Goal: Information Seeking & Learning: Learn about a topic

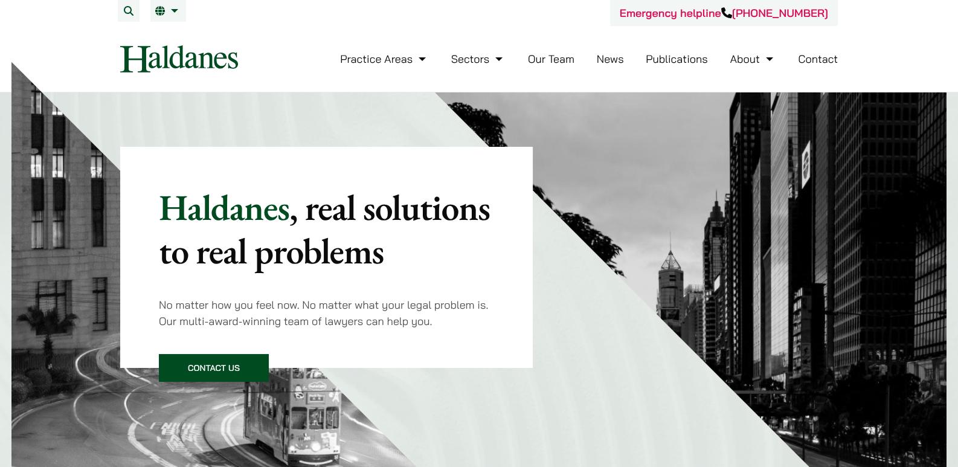
click at [562, 59] on link "Our Team" at bounding box center [551, 59] width 47 height 14
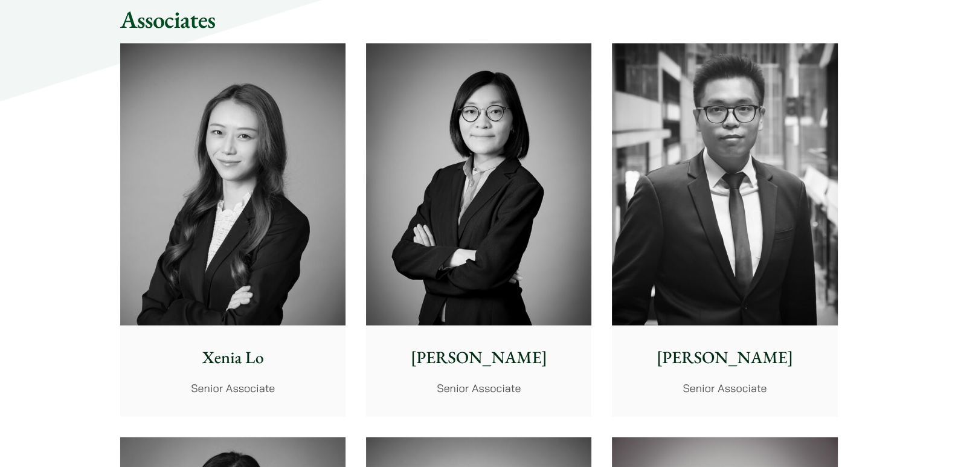
scroll to position [3141, 0]
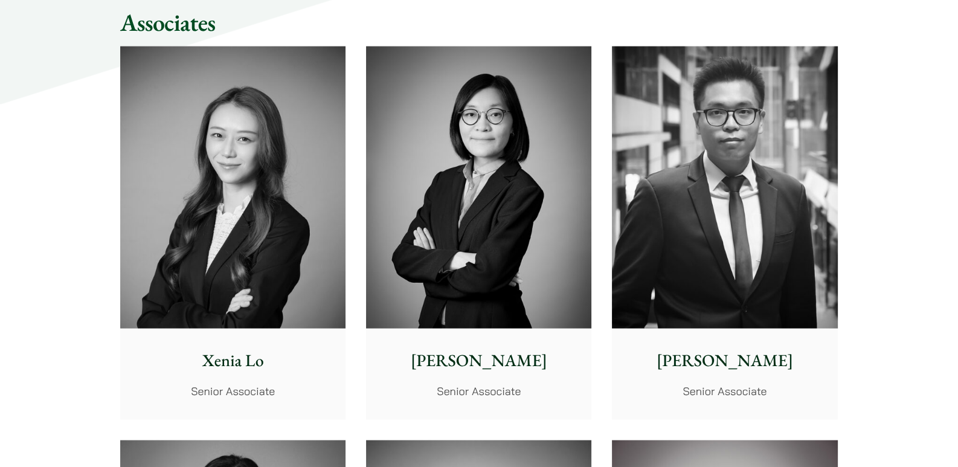
click at [289, 234] on img at bounding box center [232, 188] width 225 height 282
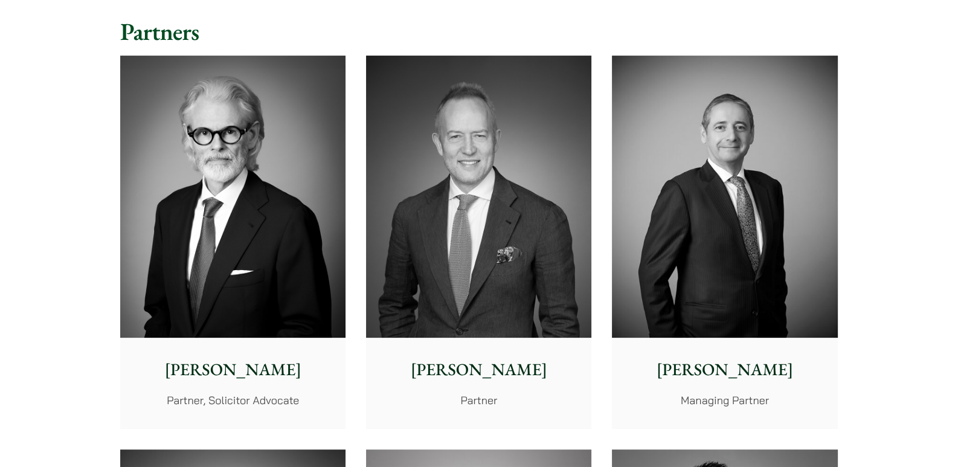
scroll to position [0, 0]
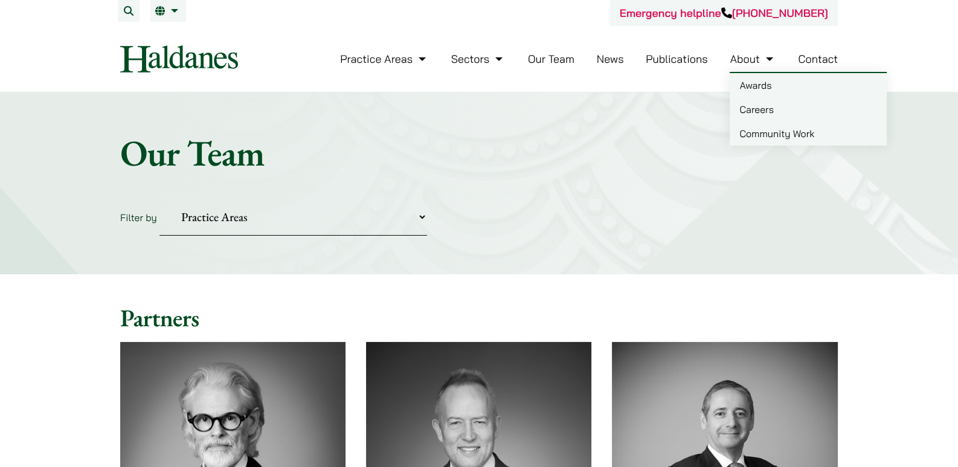
click at [750, 56] on link "About" at bounding box center [753, 59] width 46 height 14
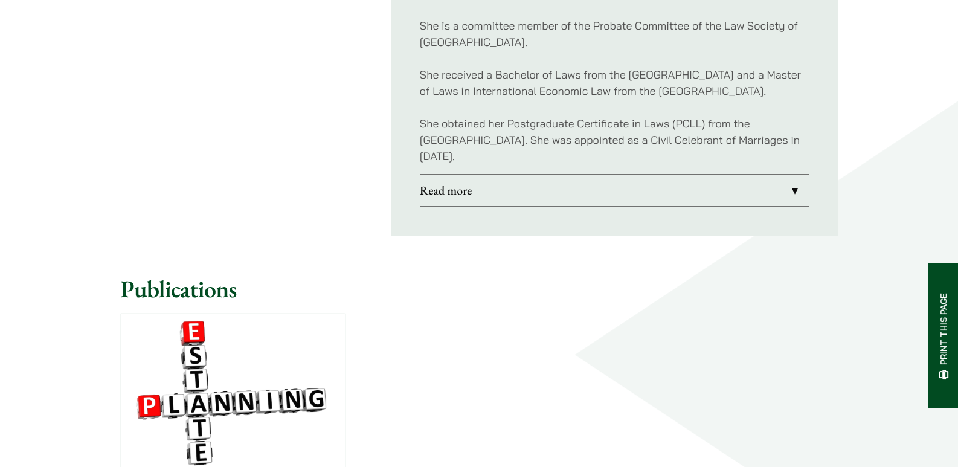
scroll to position [1047, 0]
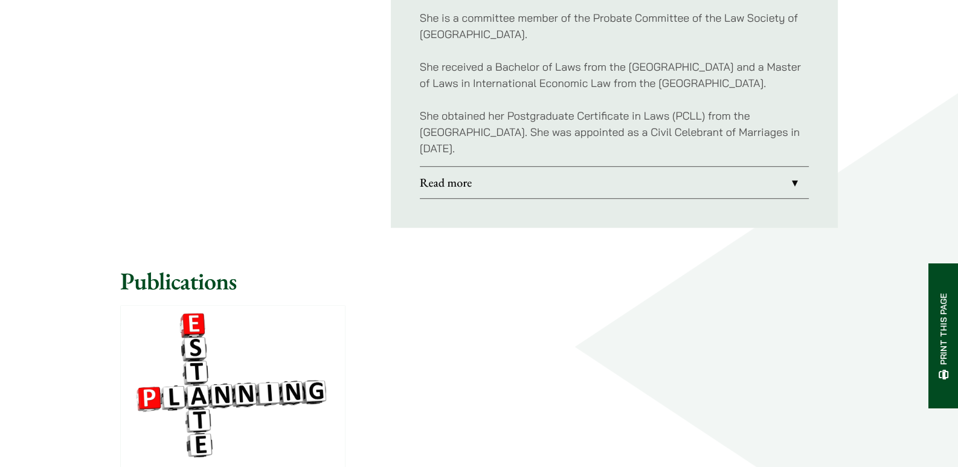
click at [527, 177] on link "Read more" at bounding box center [614, 182] width 389 height 31
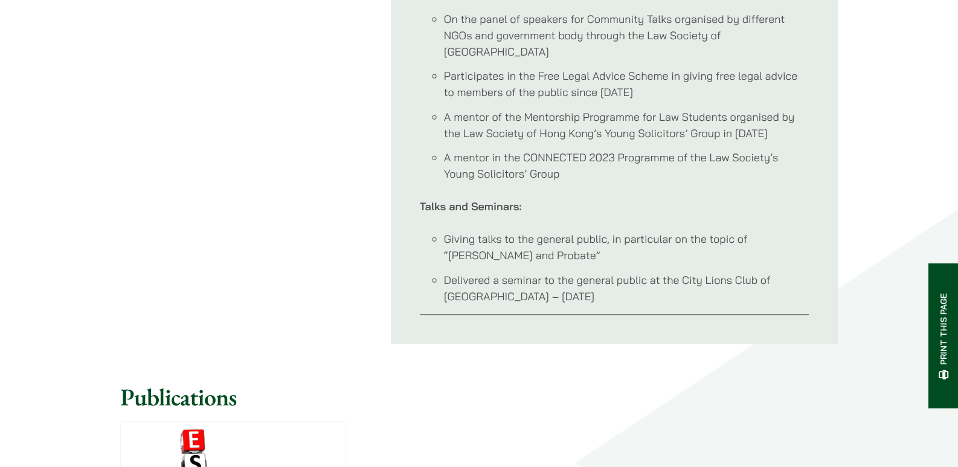
scroll to position [1289, 0]
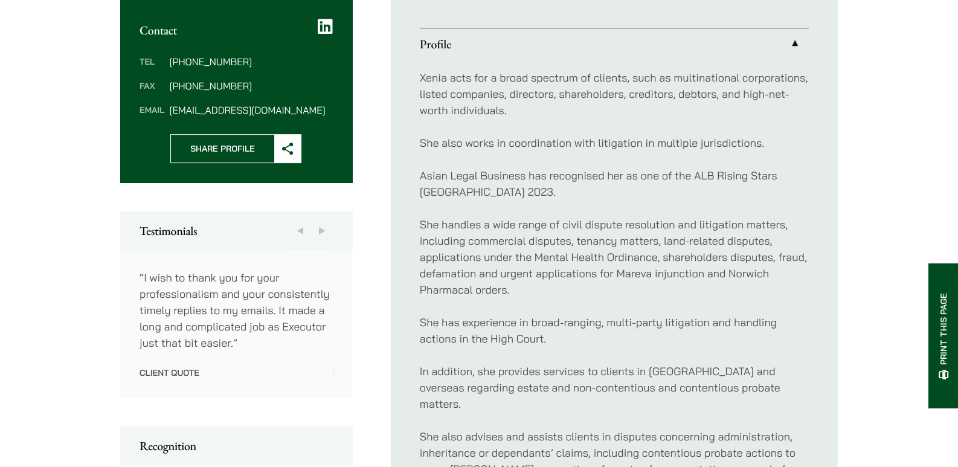
scroll to position [463, 0]
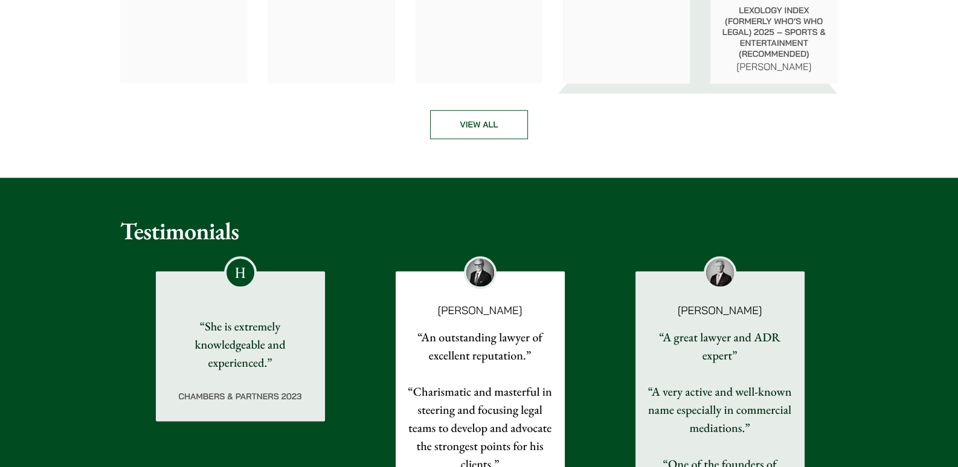
scroll to position [1852, 0]
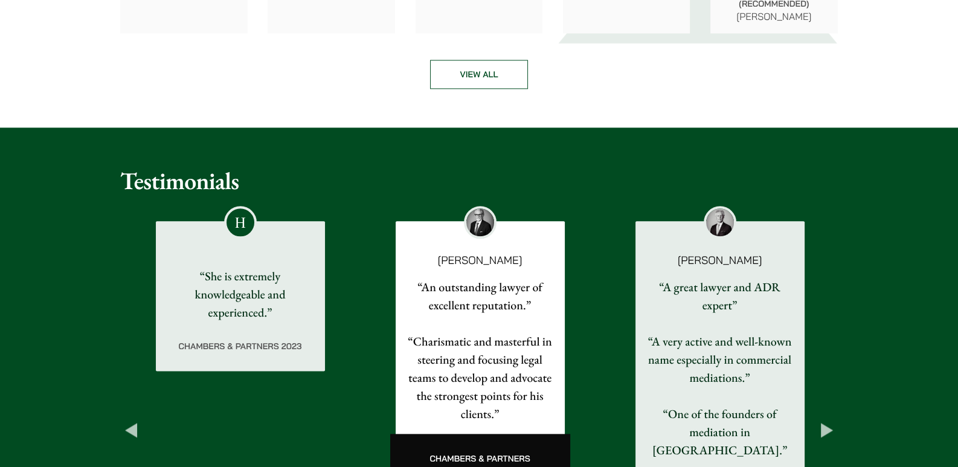
click at [467, 156] on div "Testimonials Previous Elaine Sum “She understands my needs and concerns, and gi…" at bounding box center [479, 410] width 958 height 567
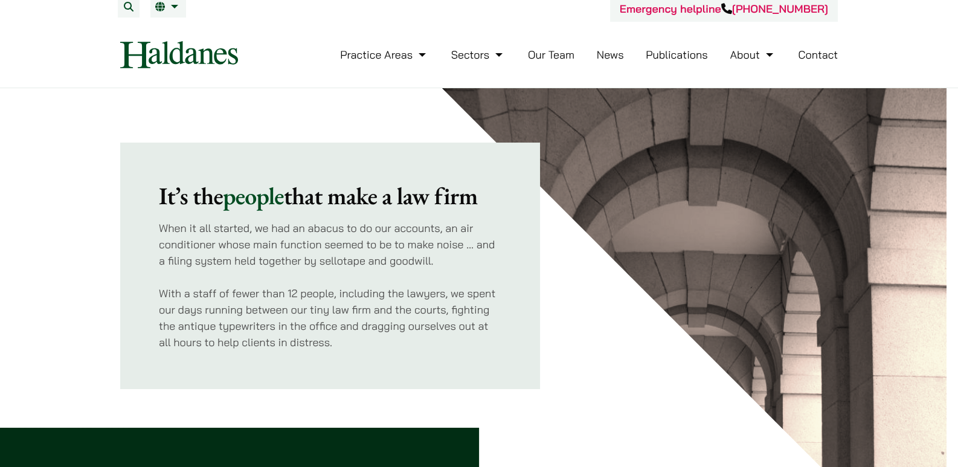
scroll to position [0, 0]
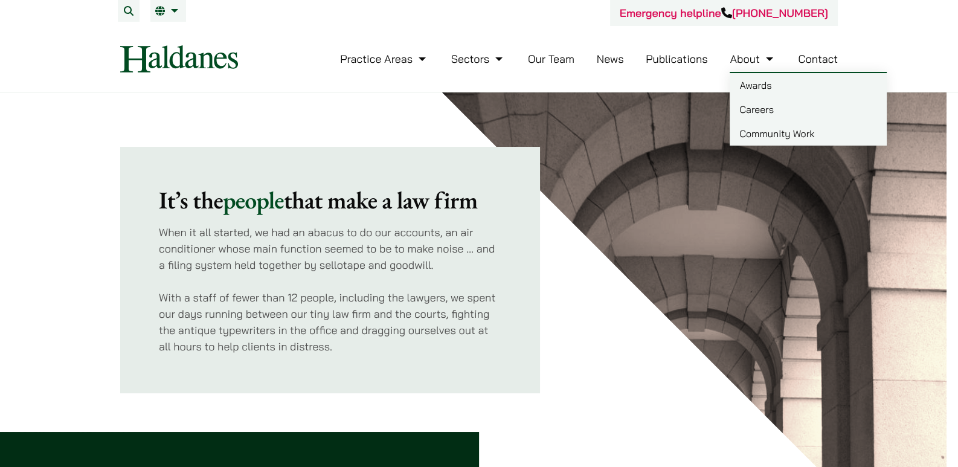
click at [767, 109] on link "Careers" at bounding box center [808, 109] width 157 height 24
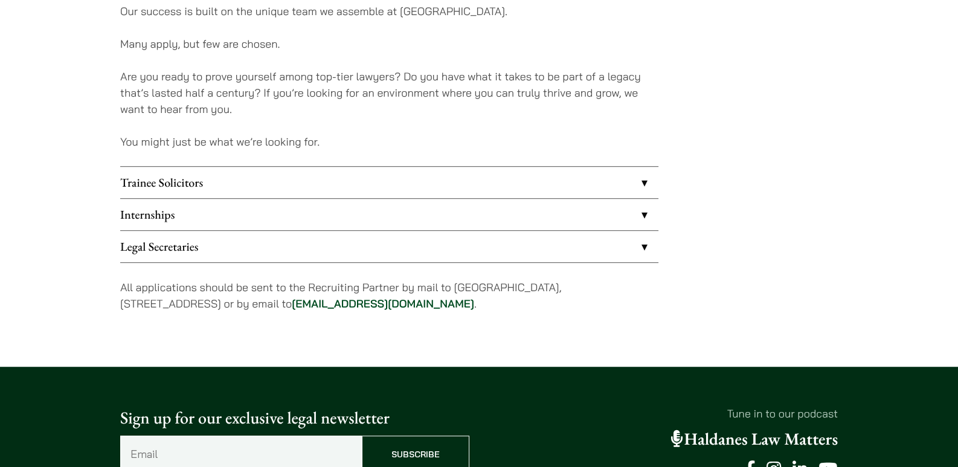
scroll to position [966, 0]
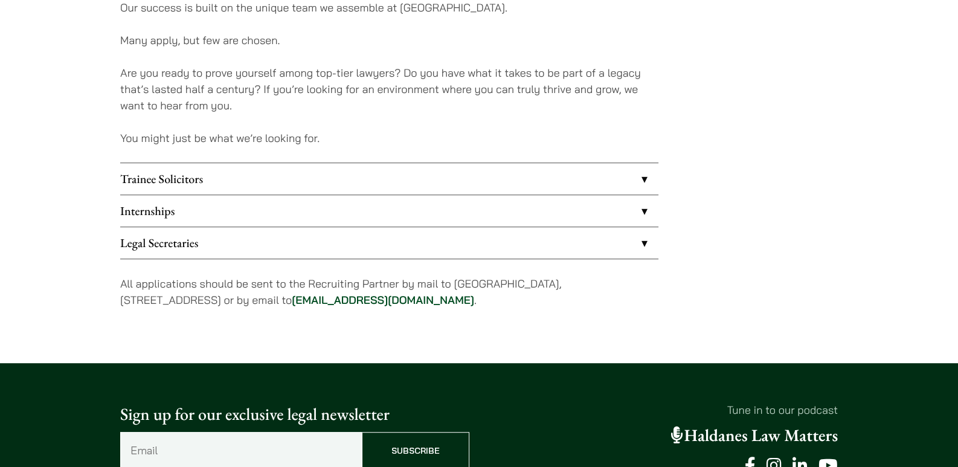
click at [326, 238] on link "Legal Secretaries" at bounding box center [389, 242] width 538 height 31
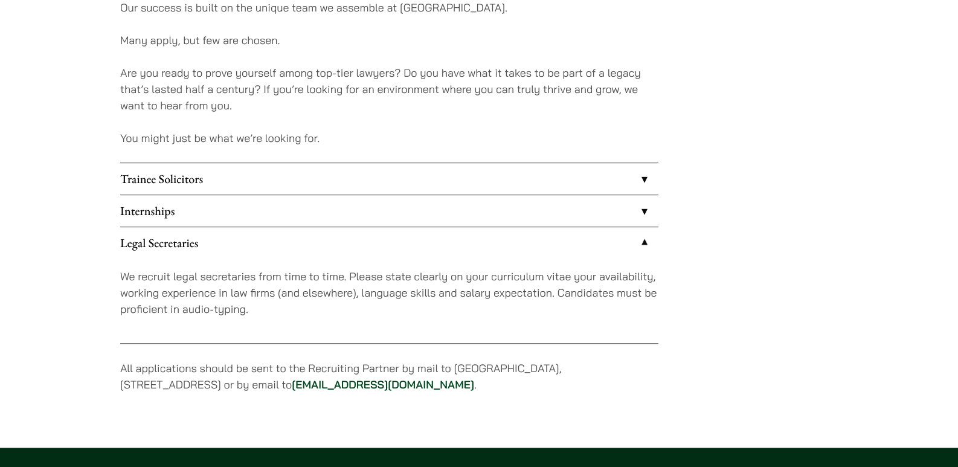
click at [326, 238] on link "Legal Secretaries" at bounding box center [389, 242] width 538 height 31
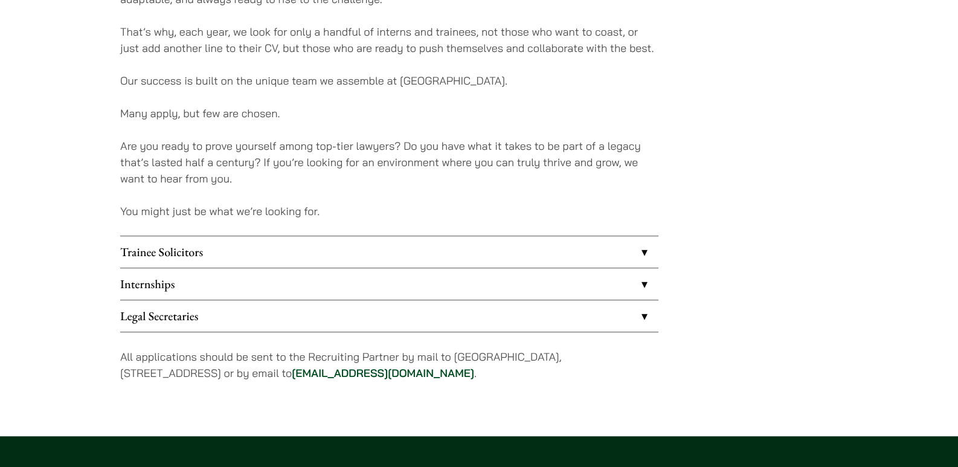
scroll to position [886, 0]
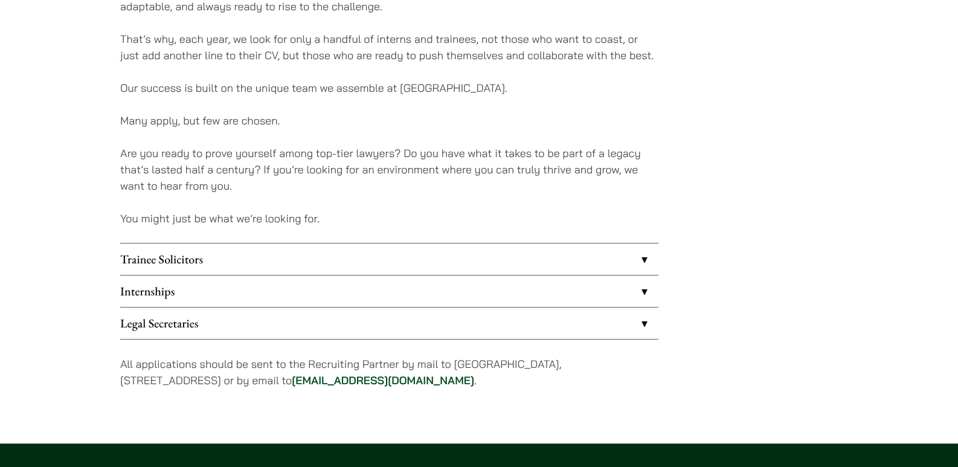
click at [288, 282] on link "Internships" at bounding box center [389, 290] width 538 height 31
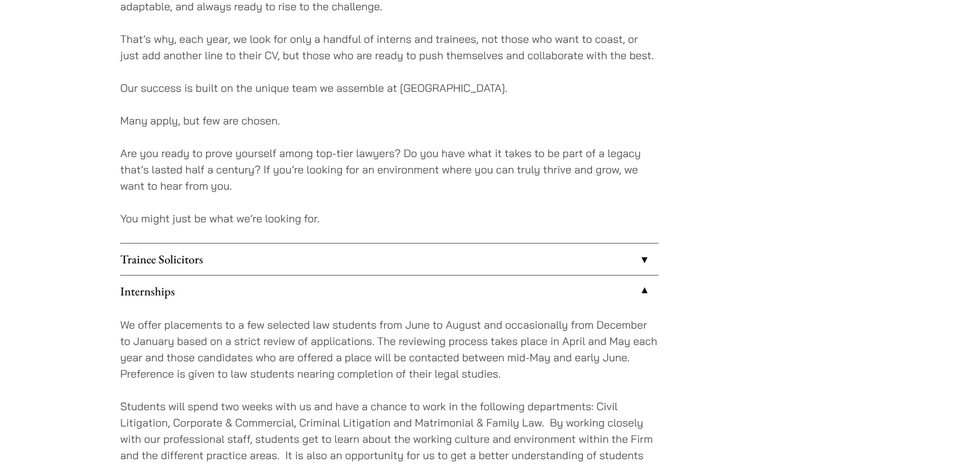
scroll to position [1047, 0]
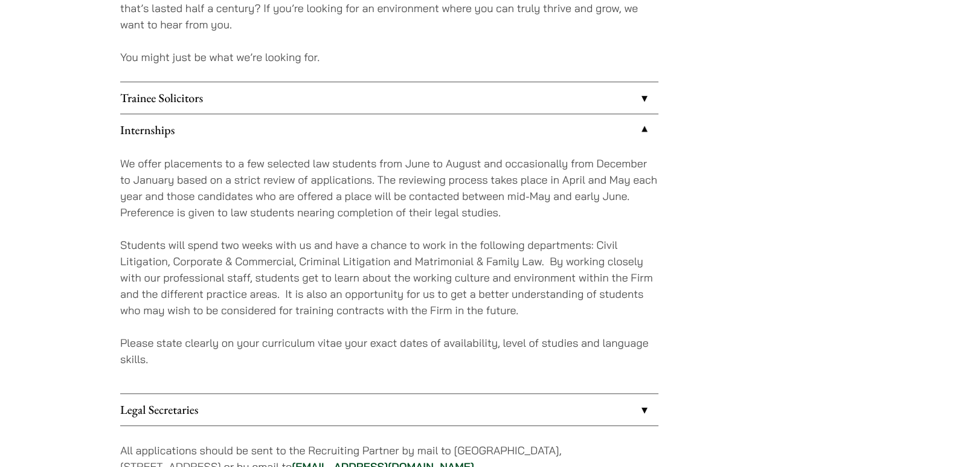
click at [642, 134] on link "Internships" at bounding box center [389, 129] width 538 height 31
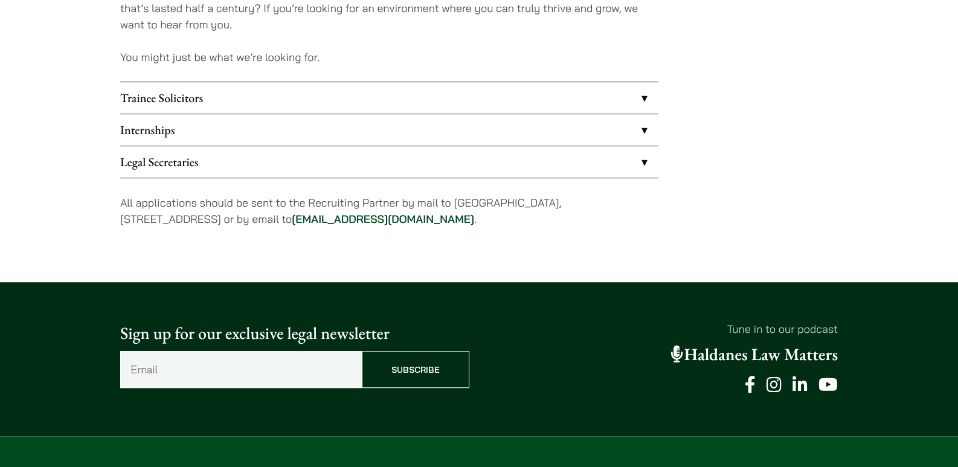
click at [637, 88] on link "Trainee Solicitors" at bounding box center [389, 97] width 538 height 31
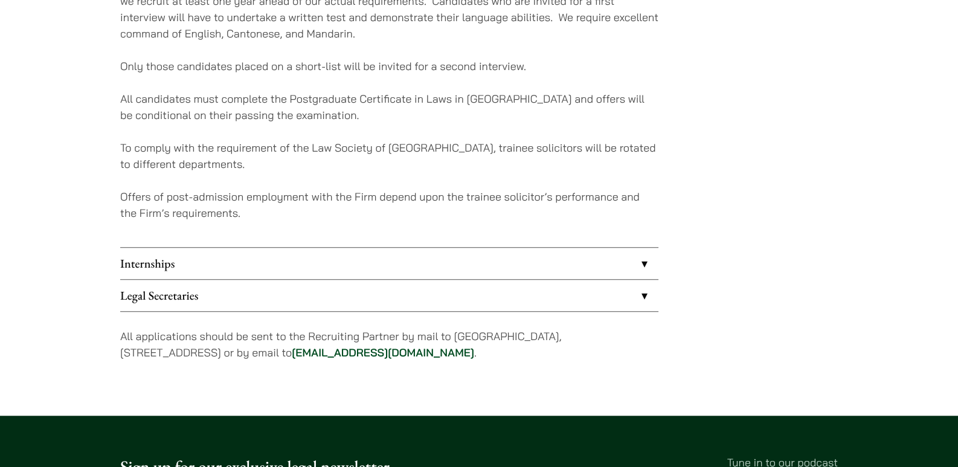
scroll to position [1208, 0]
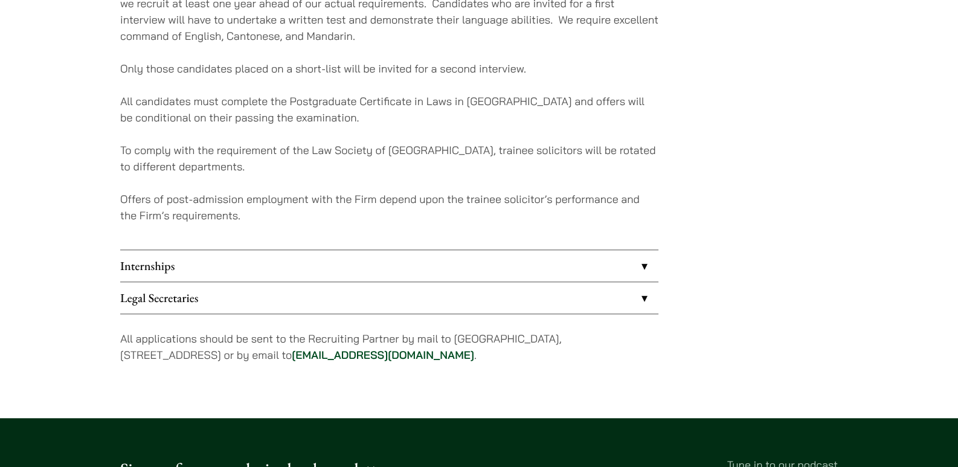
click at [214, 304] on link "Legal Secretaries" at bounding box center [389, 297] width 538 height 31
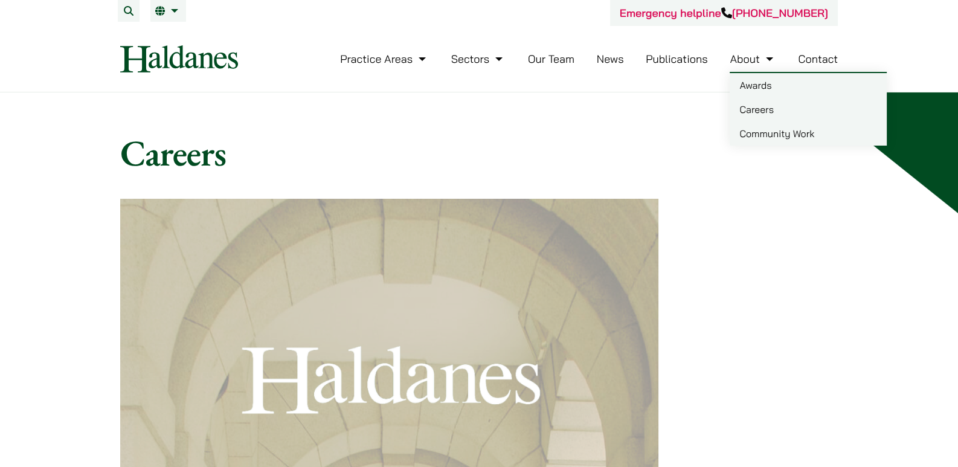
click at [760, 102] on link "Careers" at bounding box center [808, 109] width 157 height 24
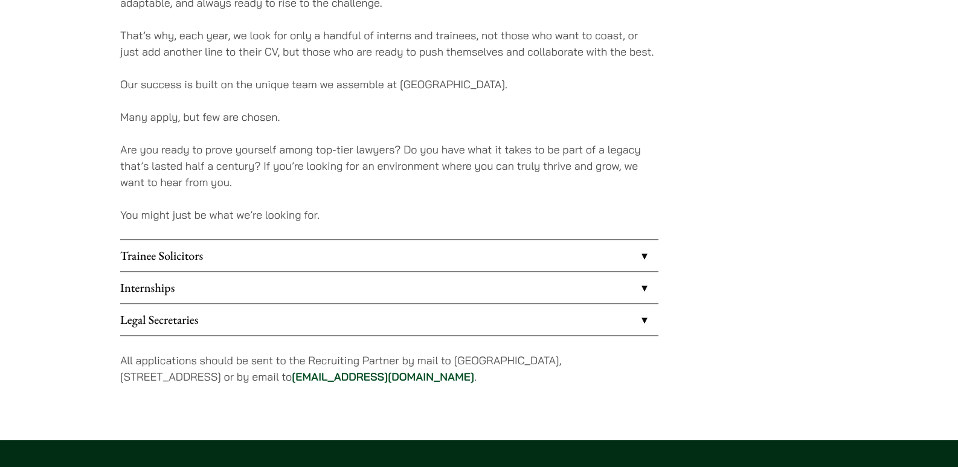
scroll to position [886, 0]
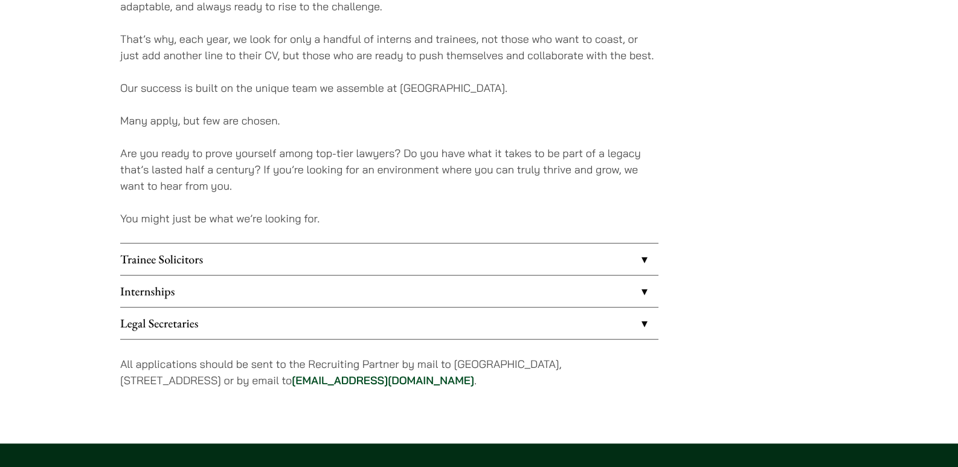
click at [216, 292] on link "Internships" at bounding box center [389, 290] width 538 height 31
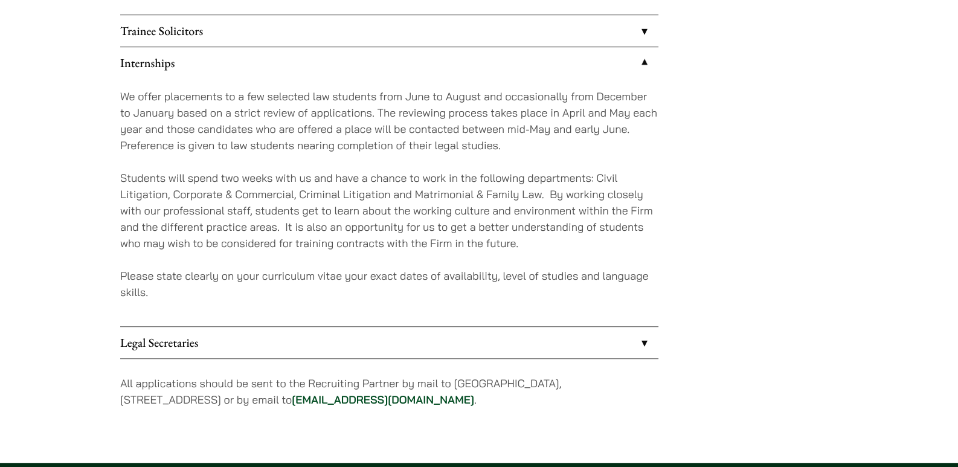
scroll to position [1127, 0]
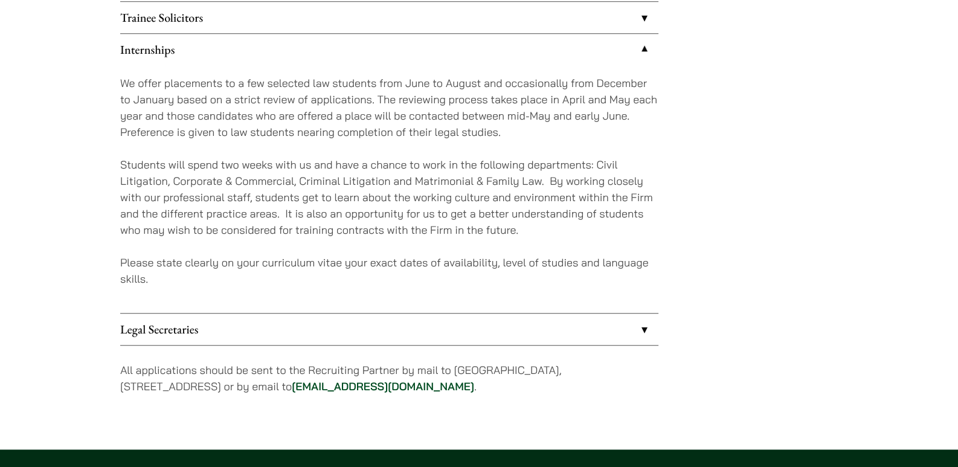
click at [230, 329] on link "Legal Secretaries" at bounding box center [389, 329] width 538 height 31
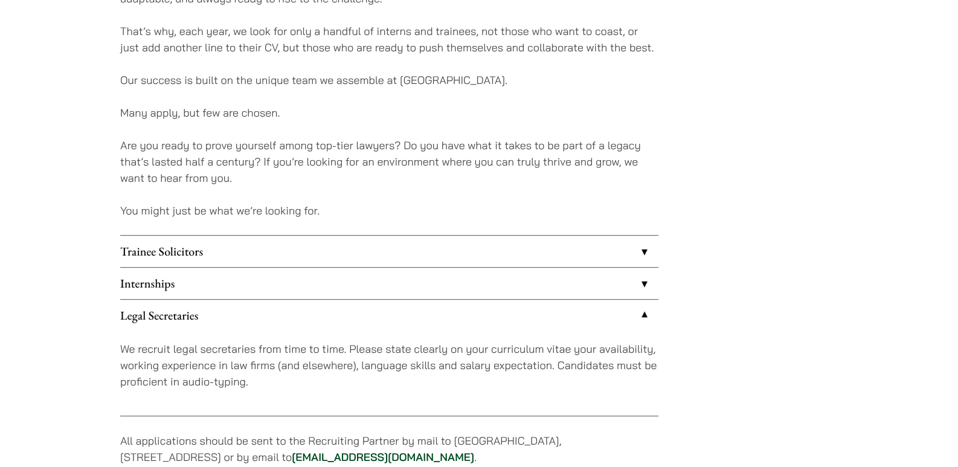
scroll to position [886, 0]
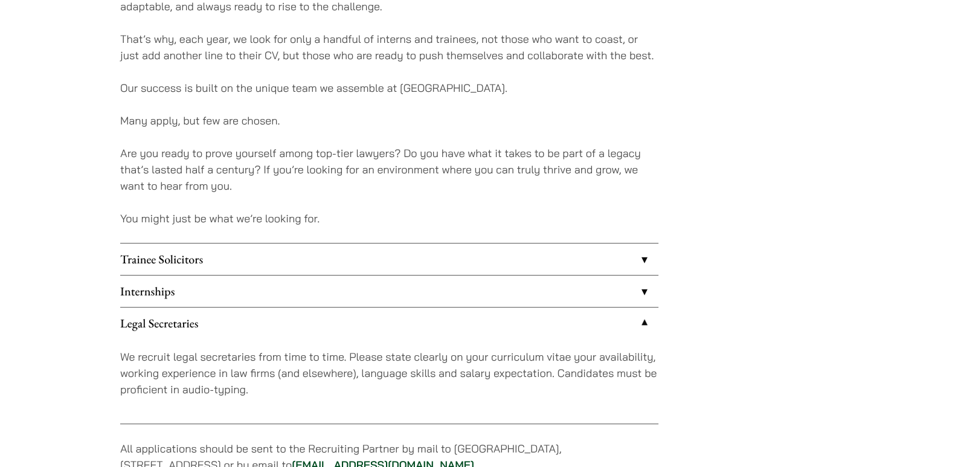
click at [201, 260] on link "Trainee Solicitors" at bounding box center [389, 258] width 538 height 31
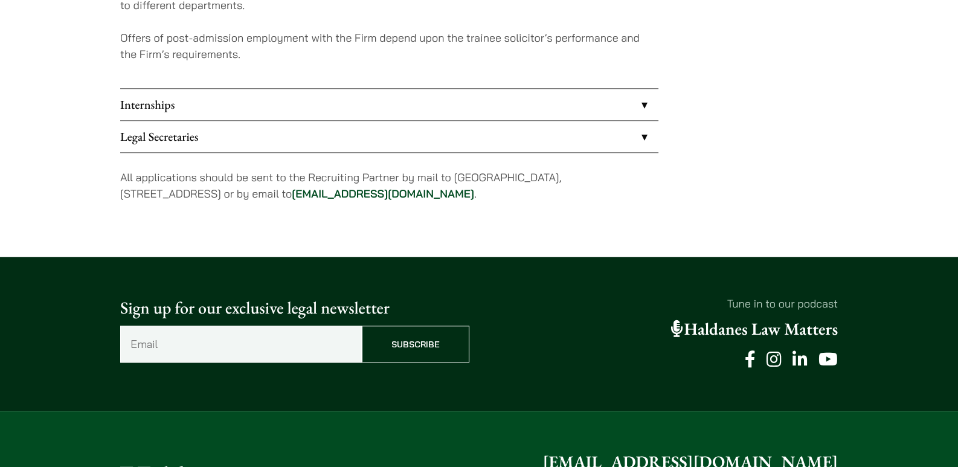
click at [185, 139] on link "Legal Secretaries" at bounding box center [389, 136] width 538 height 31
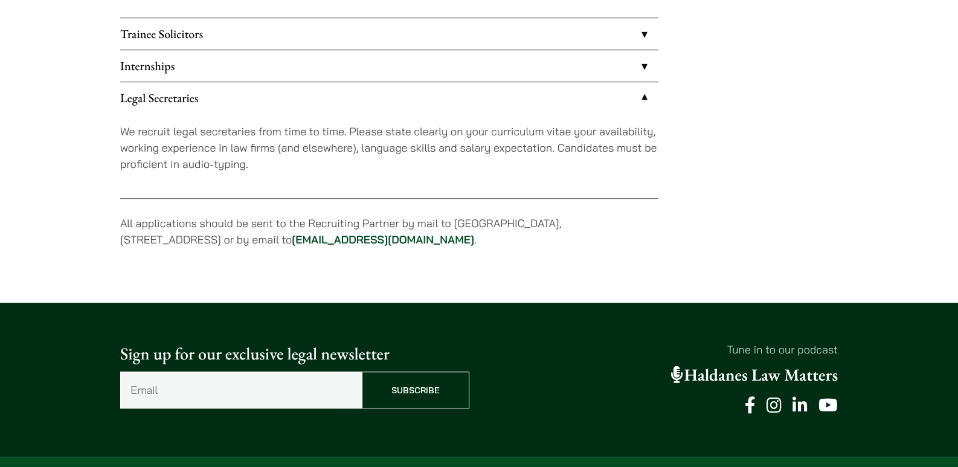
scroll to position [1109, 0]
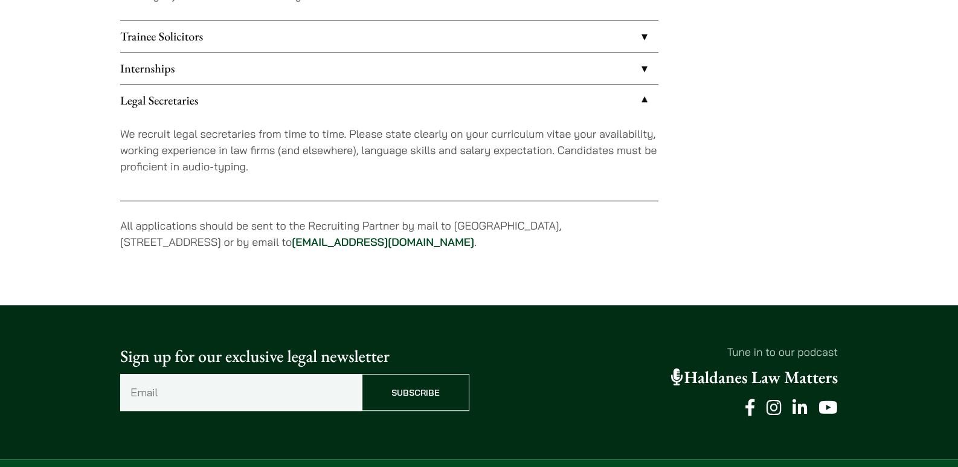
click at [260, 56] on link "Internships" at bounding box center [389, 68] width 538 height 31
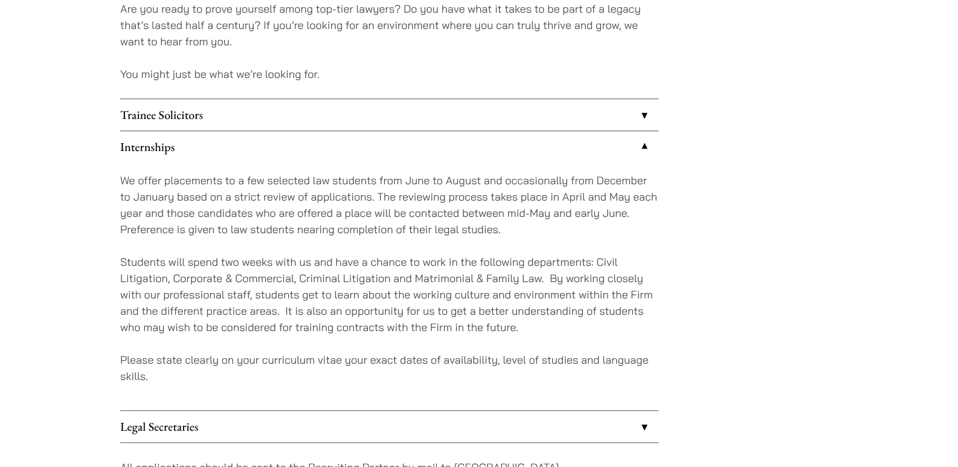
scroll to position [1028, 0]
click at [260, 101] on link "Trainee Solicitors" at bounding box center [389, 116] width 538 height 31
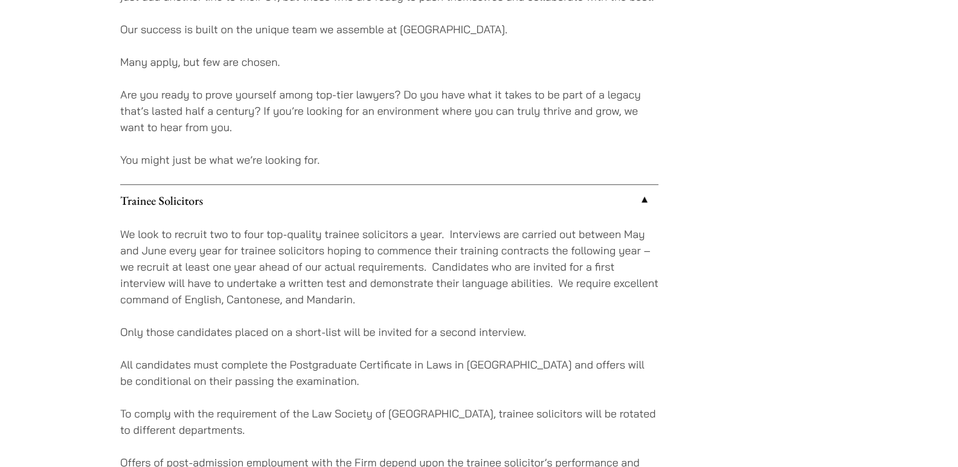
scroll to position [948, 0]
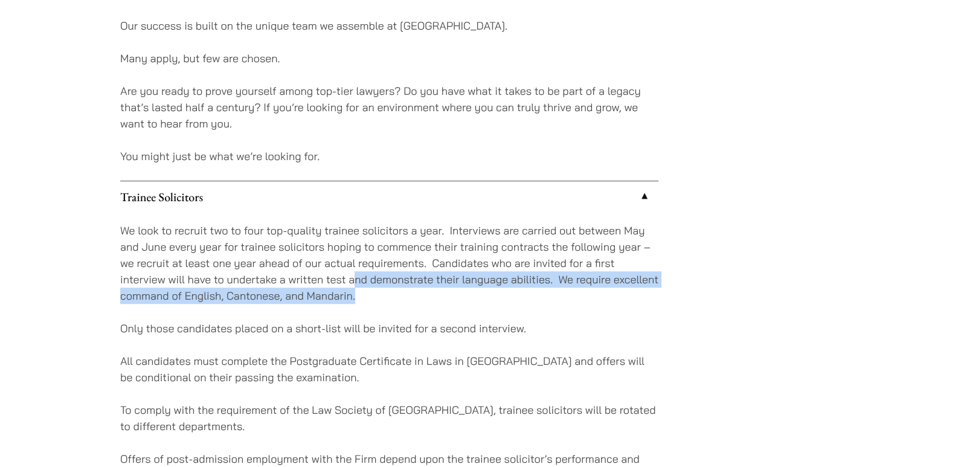
drag, startPoint x: 353, startPoint y: 283, endPoint x: 356, endPoint y: 294, distance: 11.9
click at [356, 294] on p "We look to recruit two to four top-quality trainee solicitors a year. Interview…" at bounding box center [389, 263] width 538 height 82
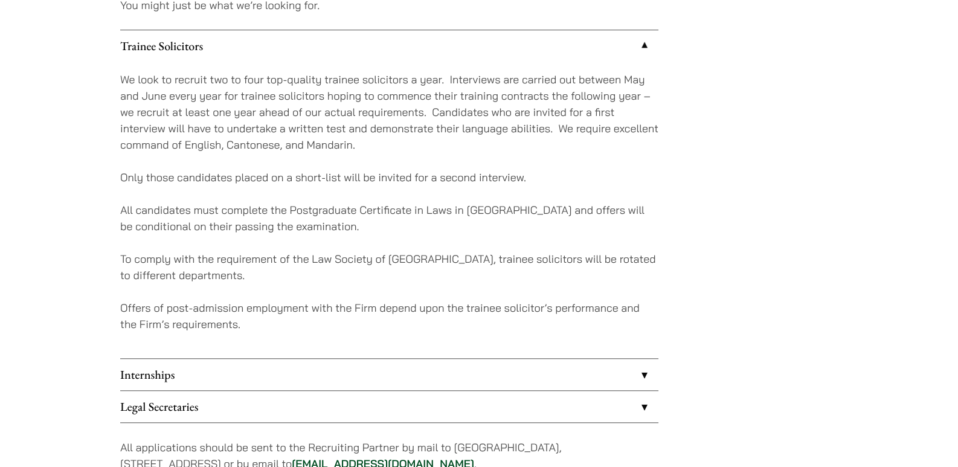
scroll to position [1109, 0]
